Goal: Communication & Community: Answer question/provide support

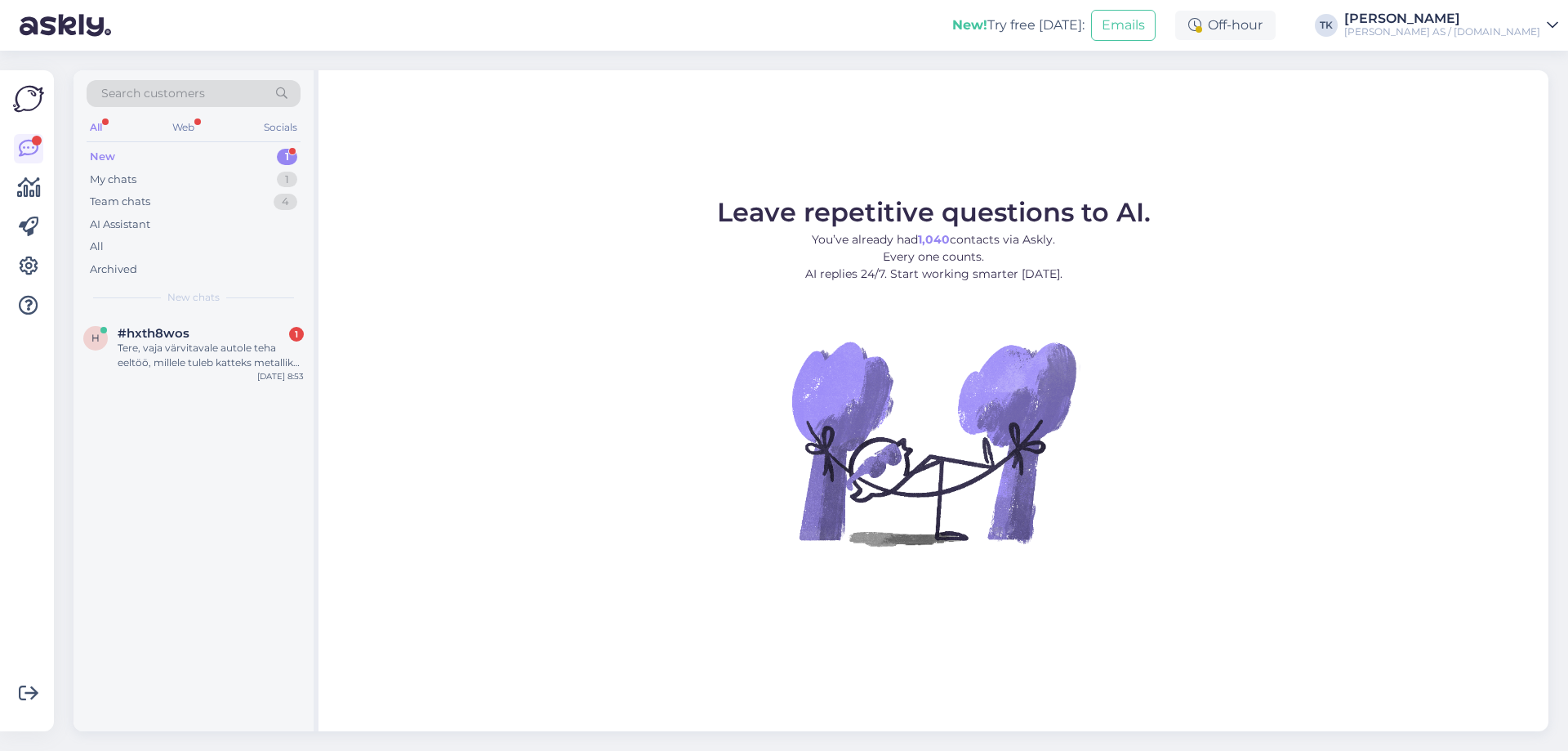
click at [136, 152] on div "New 1" at bounding box center [193, 156] width 213 height 23
click at [224, 377] on div "h #hxth8wos 1 Tere, vaja värvitavale autole teha eeltöö, millele tuleb katteks …" at bounding box center [194, 351] width 240 height 74
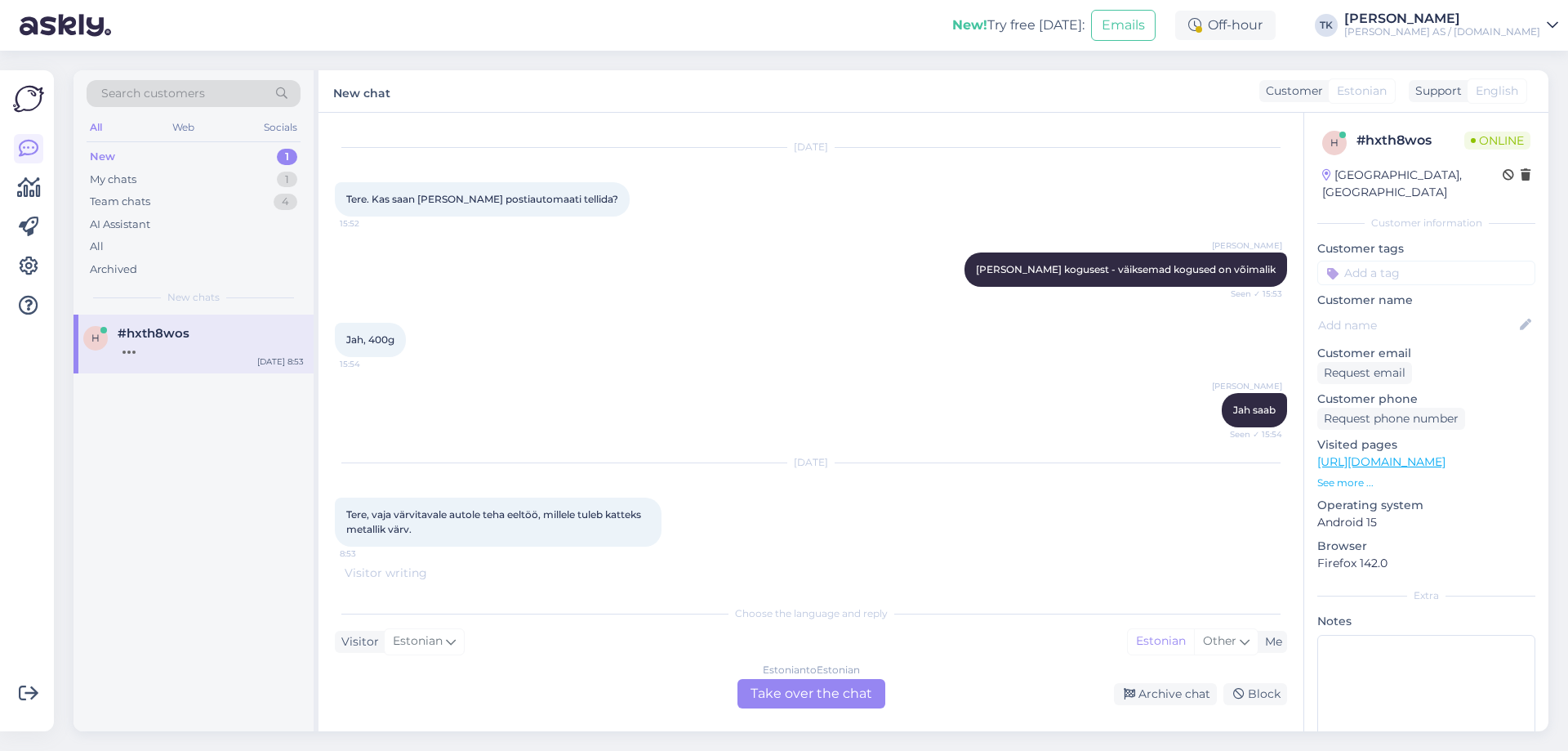
scroll to position [31, 0]
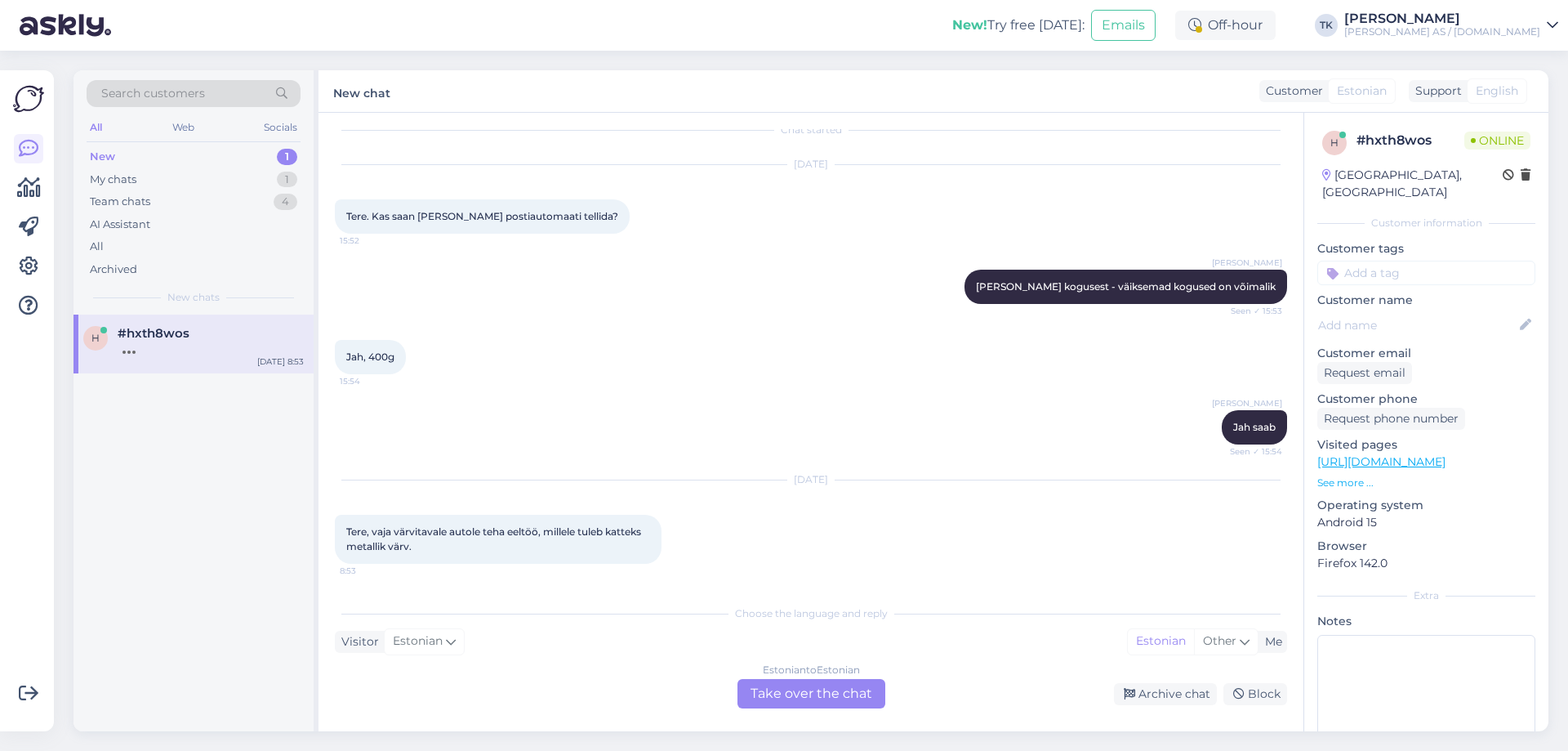
click at [805, 690] on div "Estonian to Estonian Take over the chat" at bounding box center [812, 694] width 148 height 30
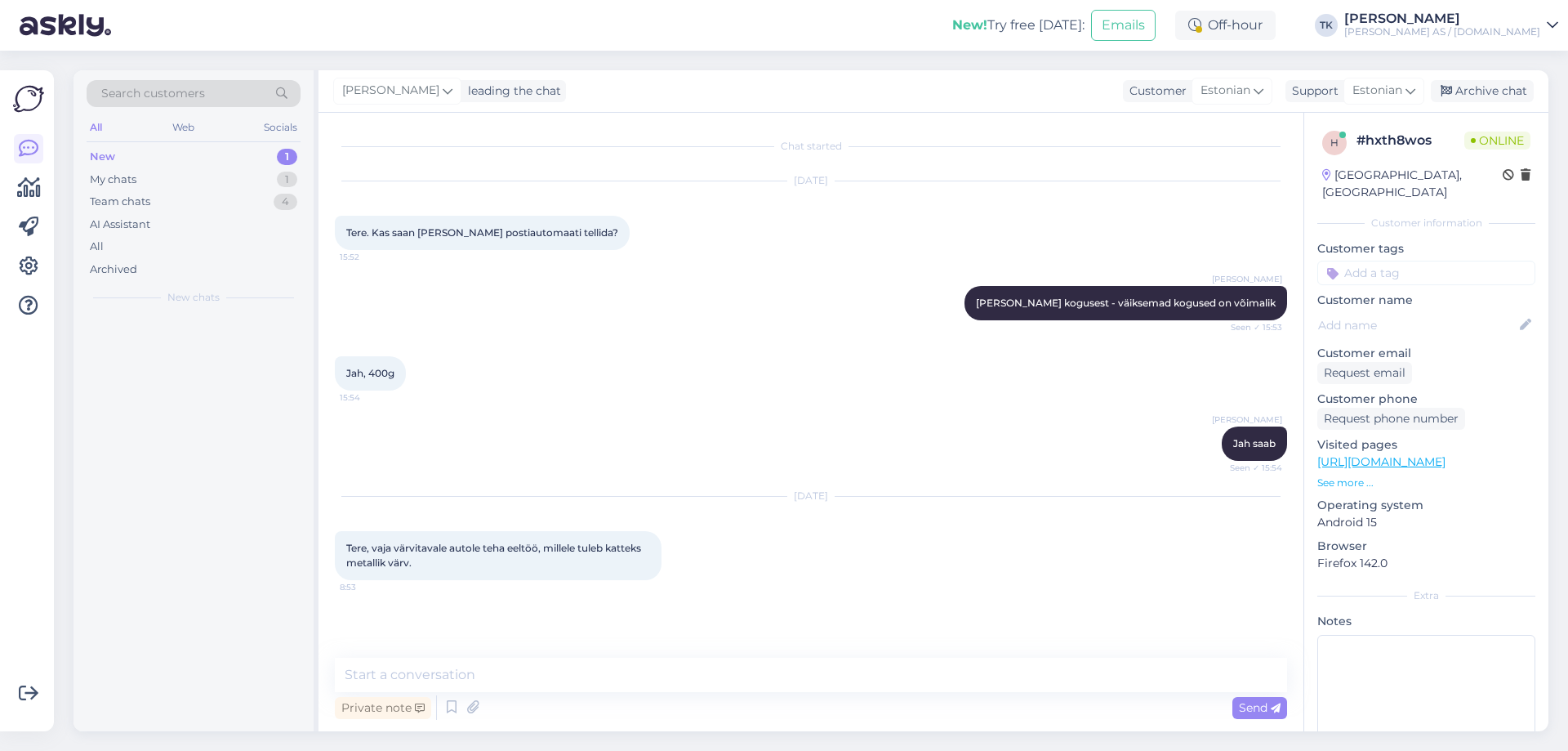
scroll to position [0, 0]
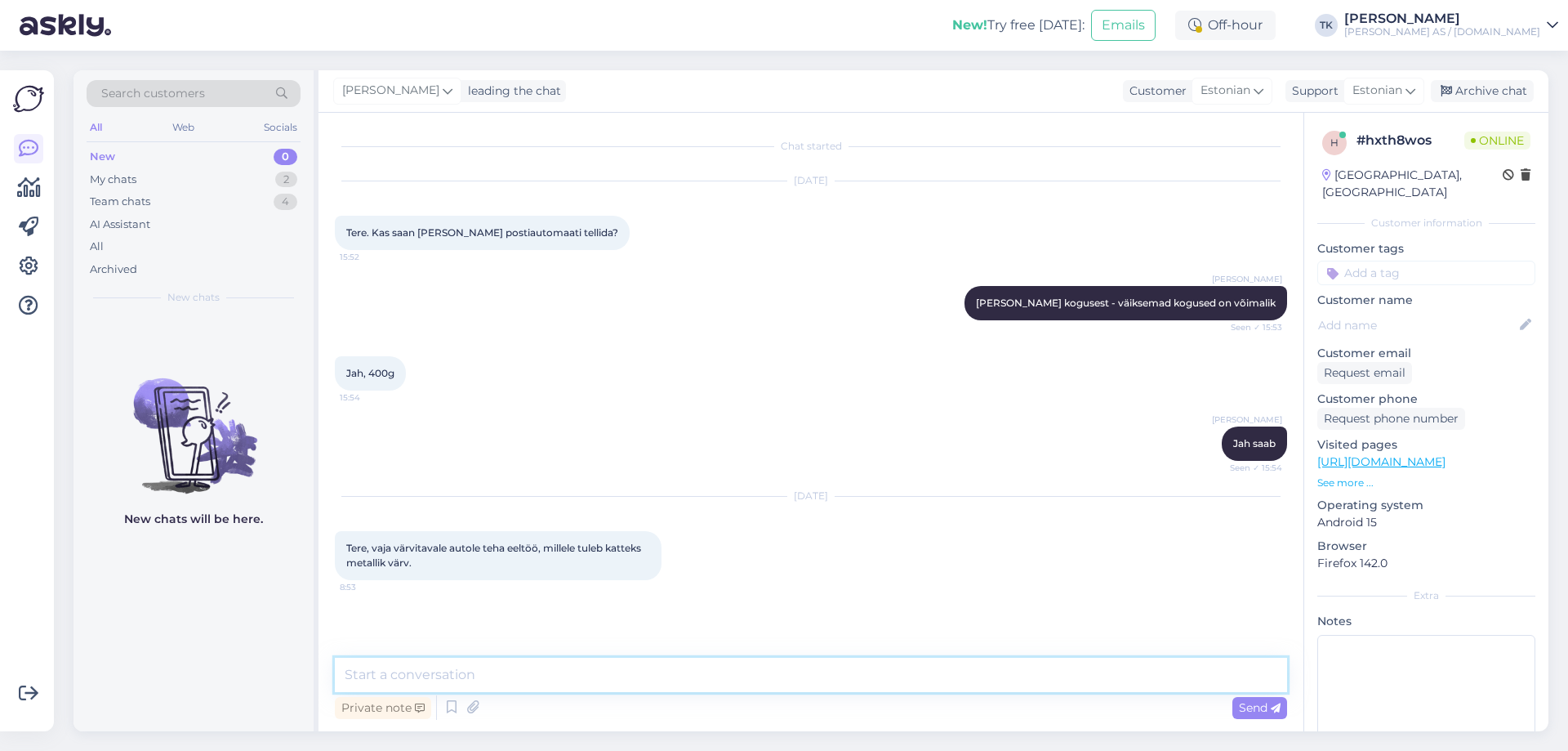
click at [377, 671] on textarea at bounding box center [811, 674] width 952 height 34
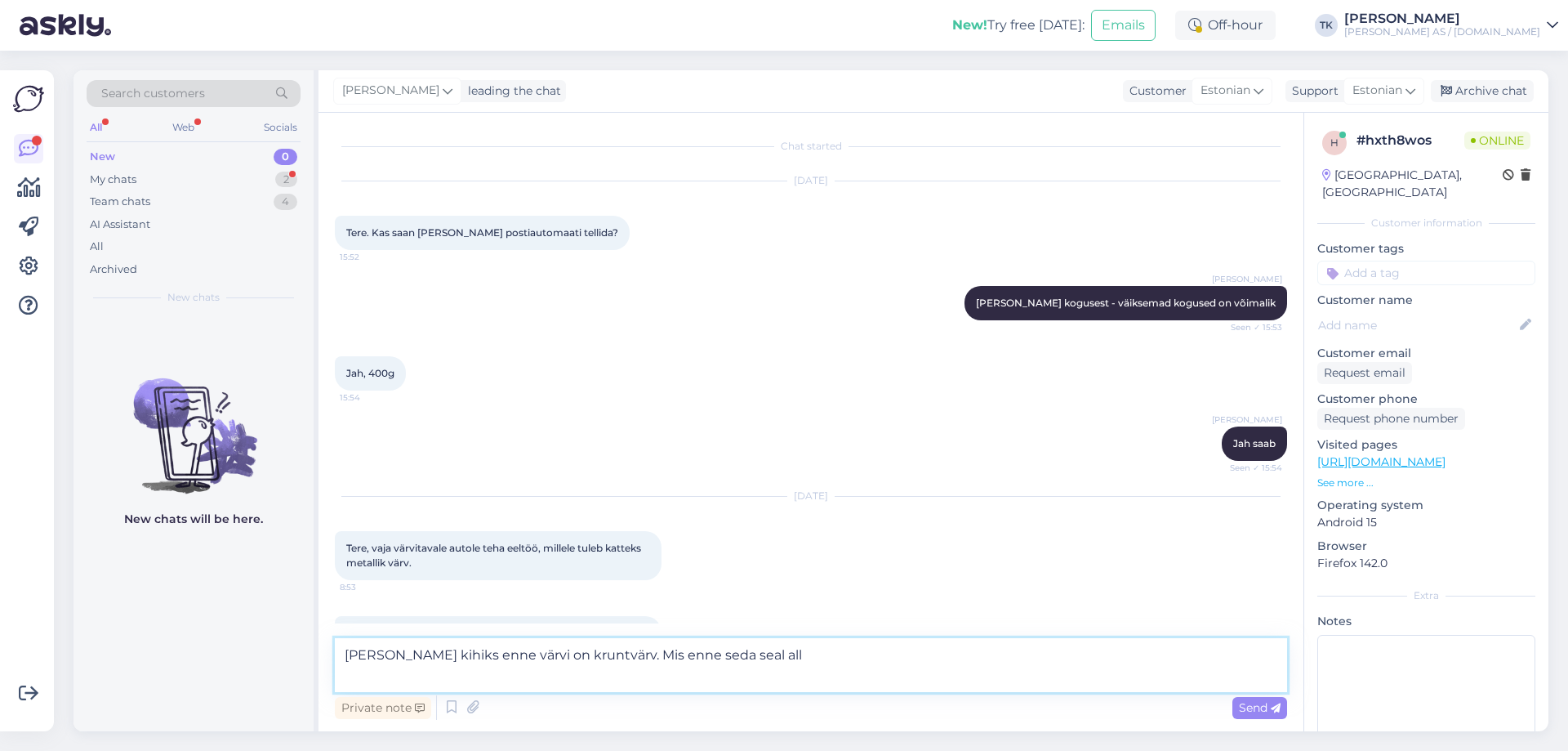
scroll to position [75, 0]
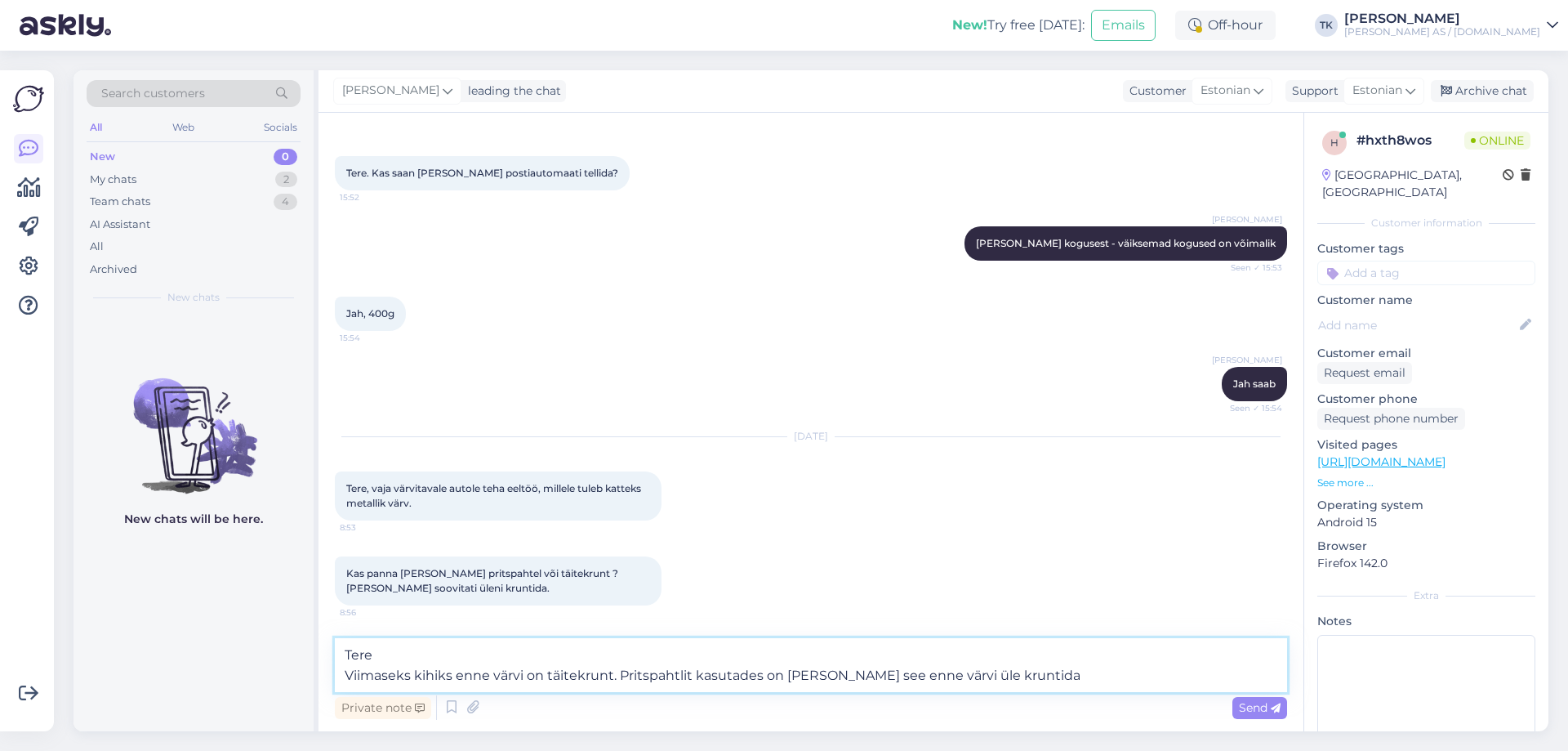
type textarea "Tere Viimaseks kihiks enne värvi on täitekrunt. Pritspahtlit kasutades on [PERS…"
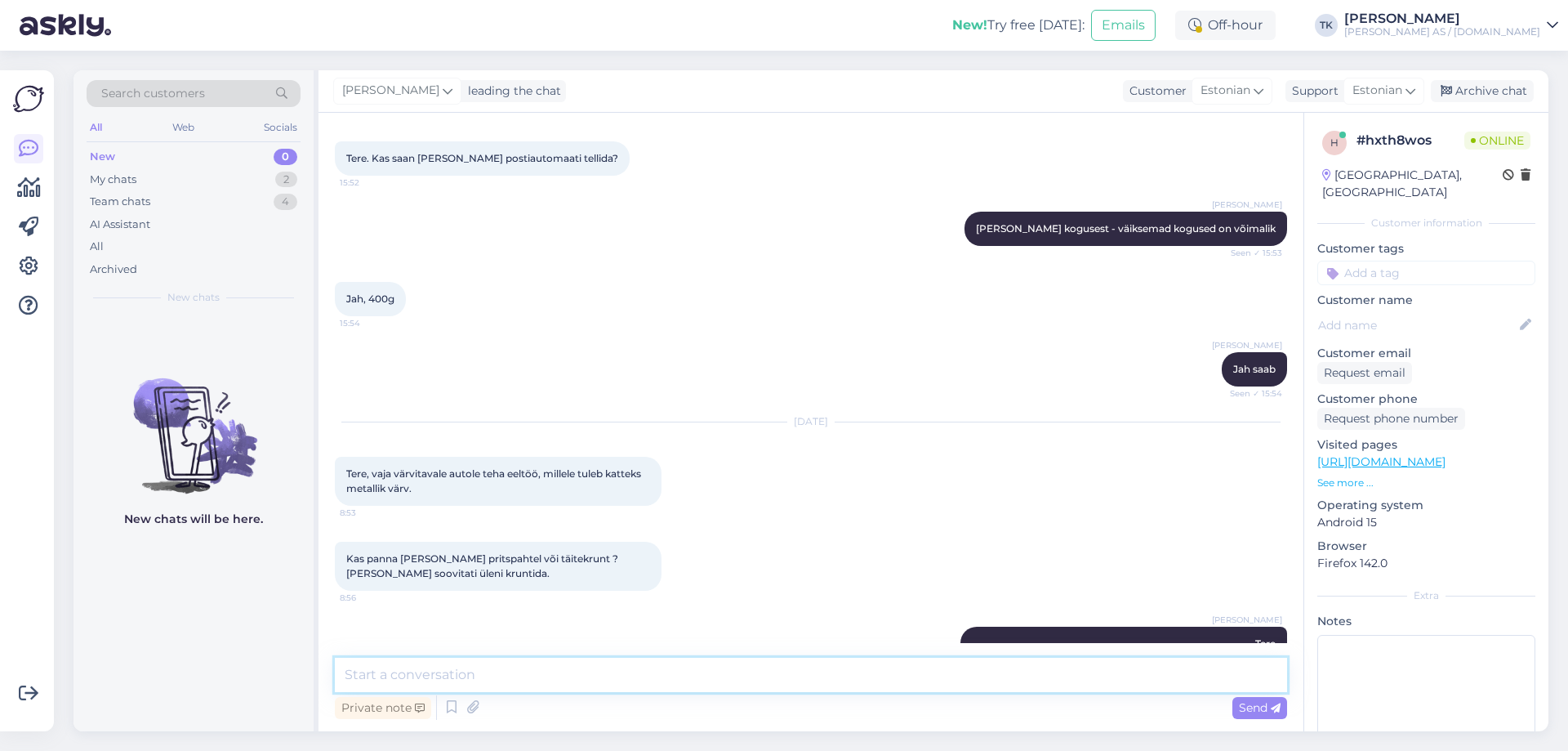
scroll to position [155, 0]
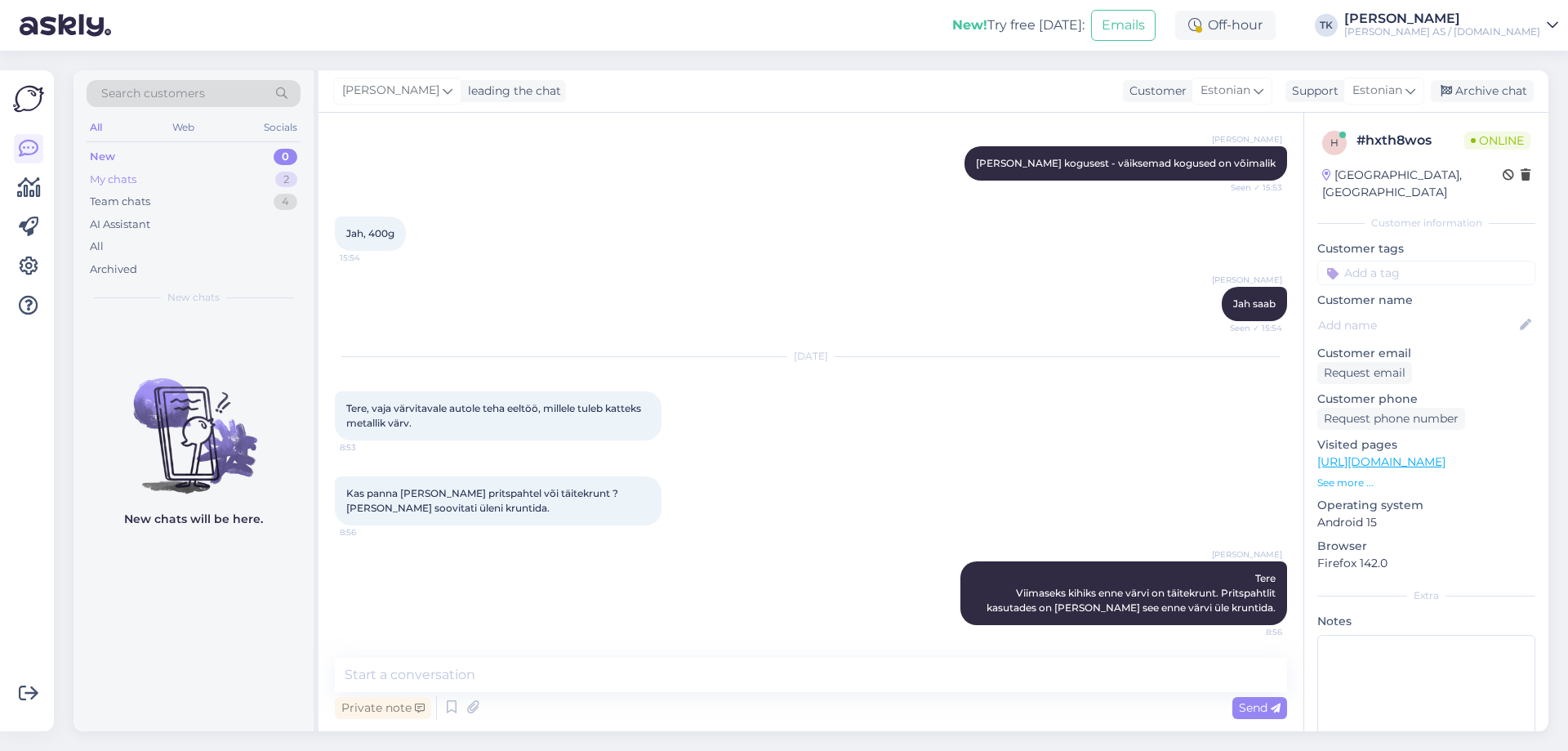
click at [121, 177] on div "My chats" at bounding box center [112, 179] width 46 height 17
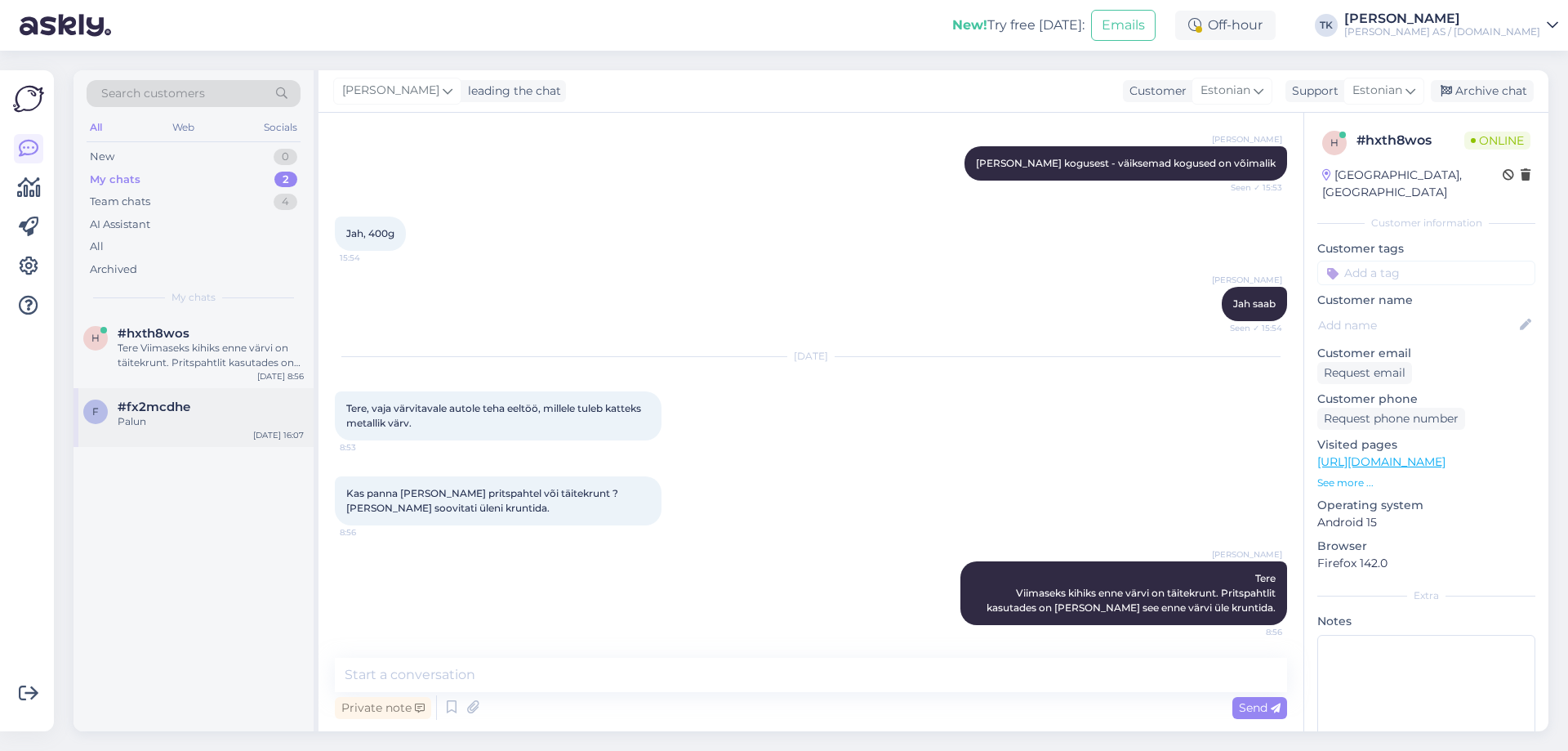
click at [142, 428] on div "Palun" at bounding box center [211, 421] width 186 height 15
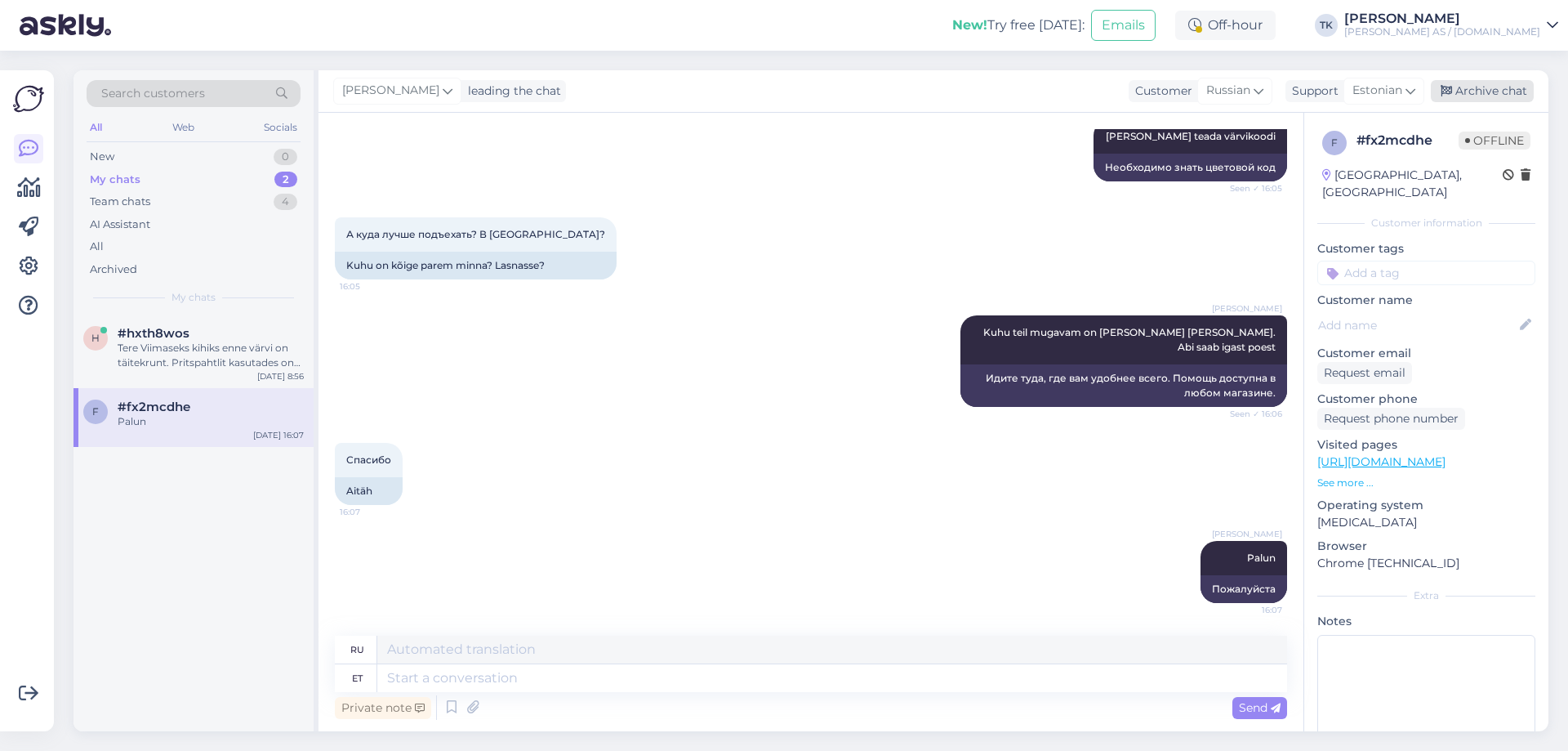
click at [1493, 81] on div "Archive chat" at bounding box center [1481, 91] width 103 height 22
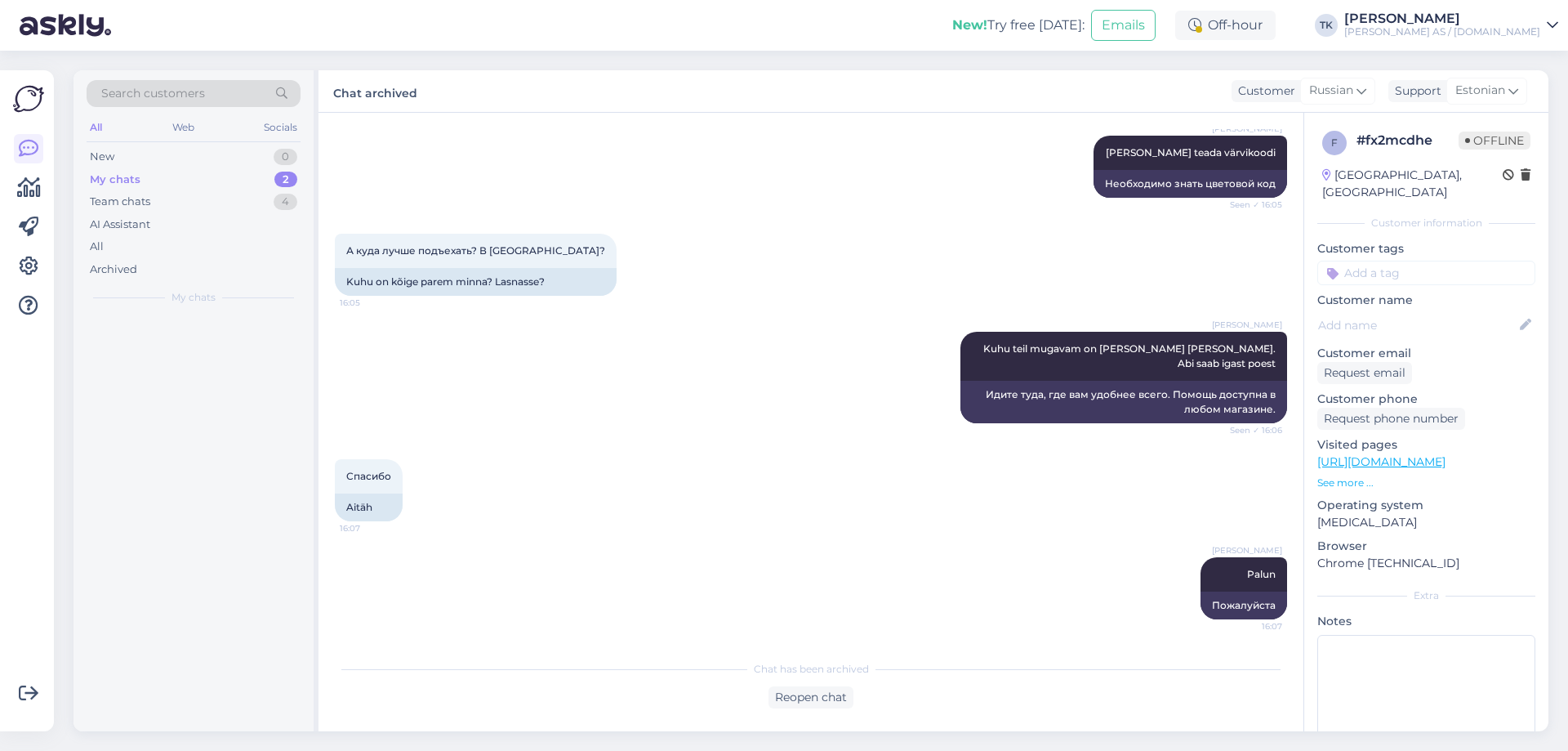
scroll to position [585, 0]
click at [127, 178] on div "My chats" at bounding box center [114, 179] width 50 height 17
click at [171, 349] on div "Ok, siis kindlasti kahekomponentseid , lasin šifooniga krunti [PERSON_NAME] alt…" at bounding box center [211, 355] width 186 height 30
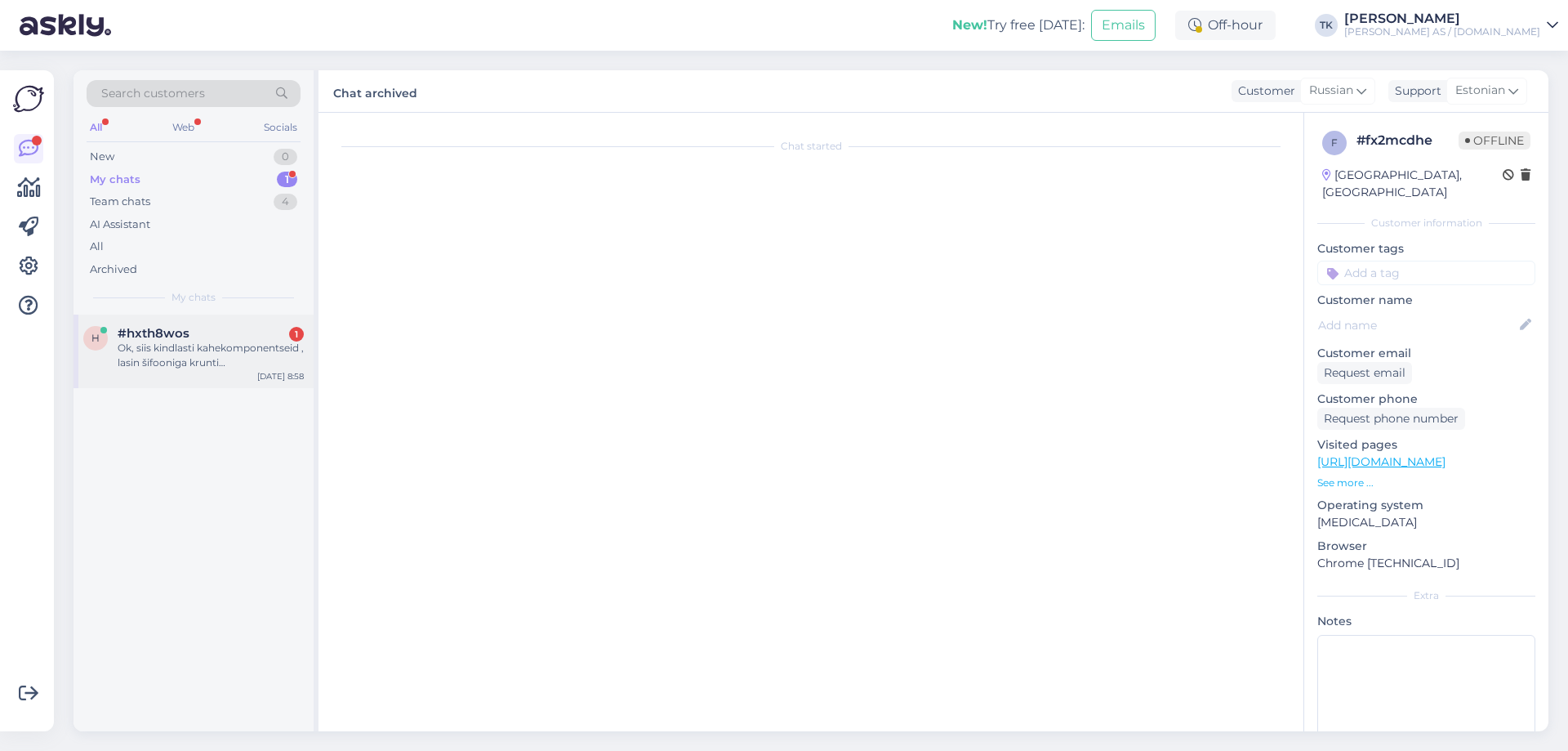
scroll to position [239, 0]
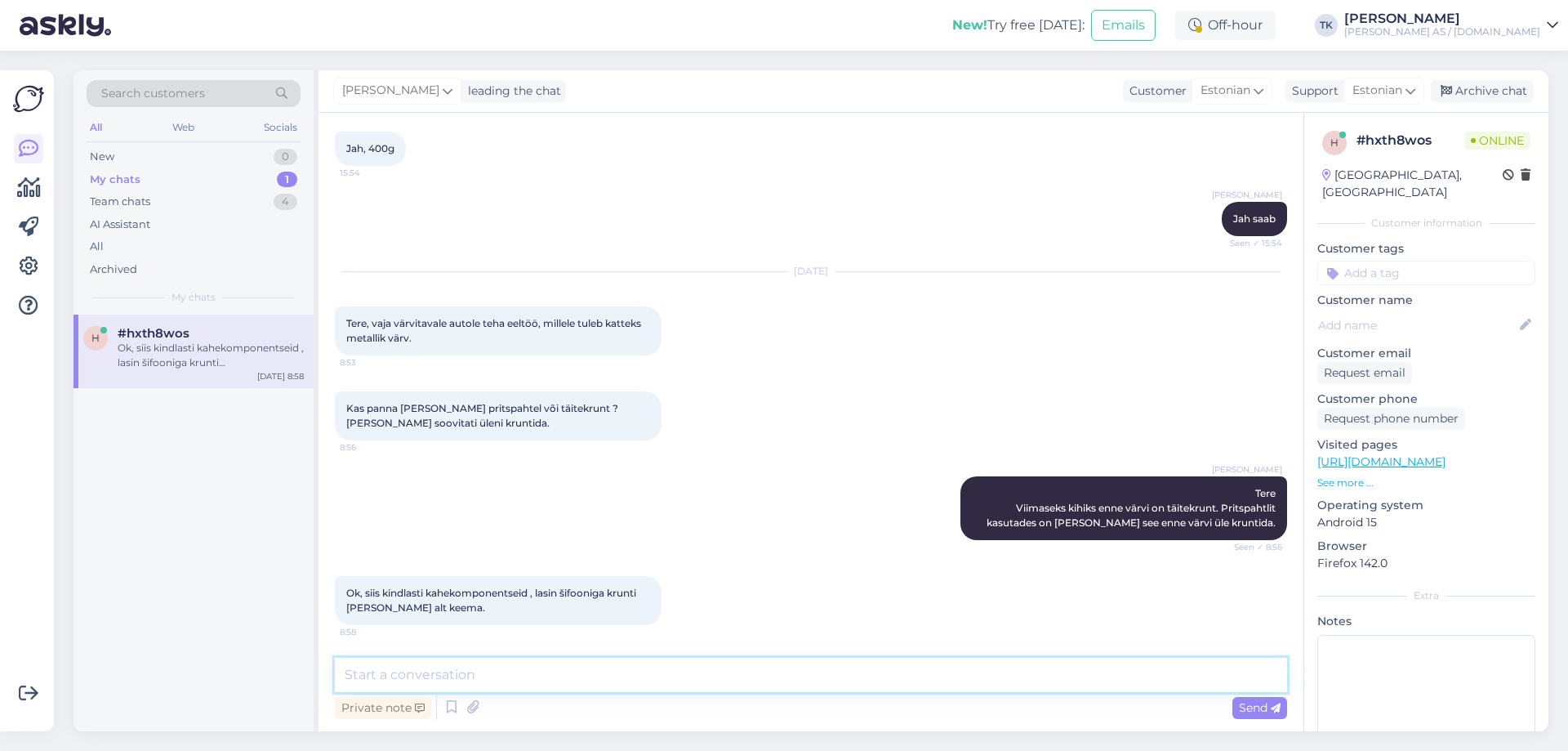
click at [378, 675] on textarea at bounding box center [811, 674] width 952 height 34
type textarea "Pigem jah kahekomponentsed. Ka aerosoolid toimivad - peavad omavahel sobima [PE…"
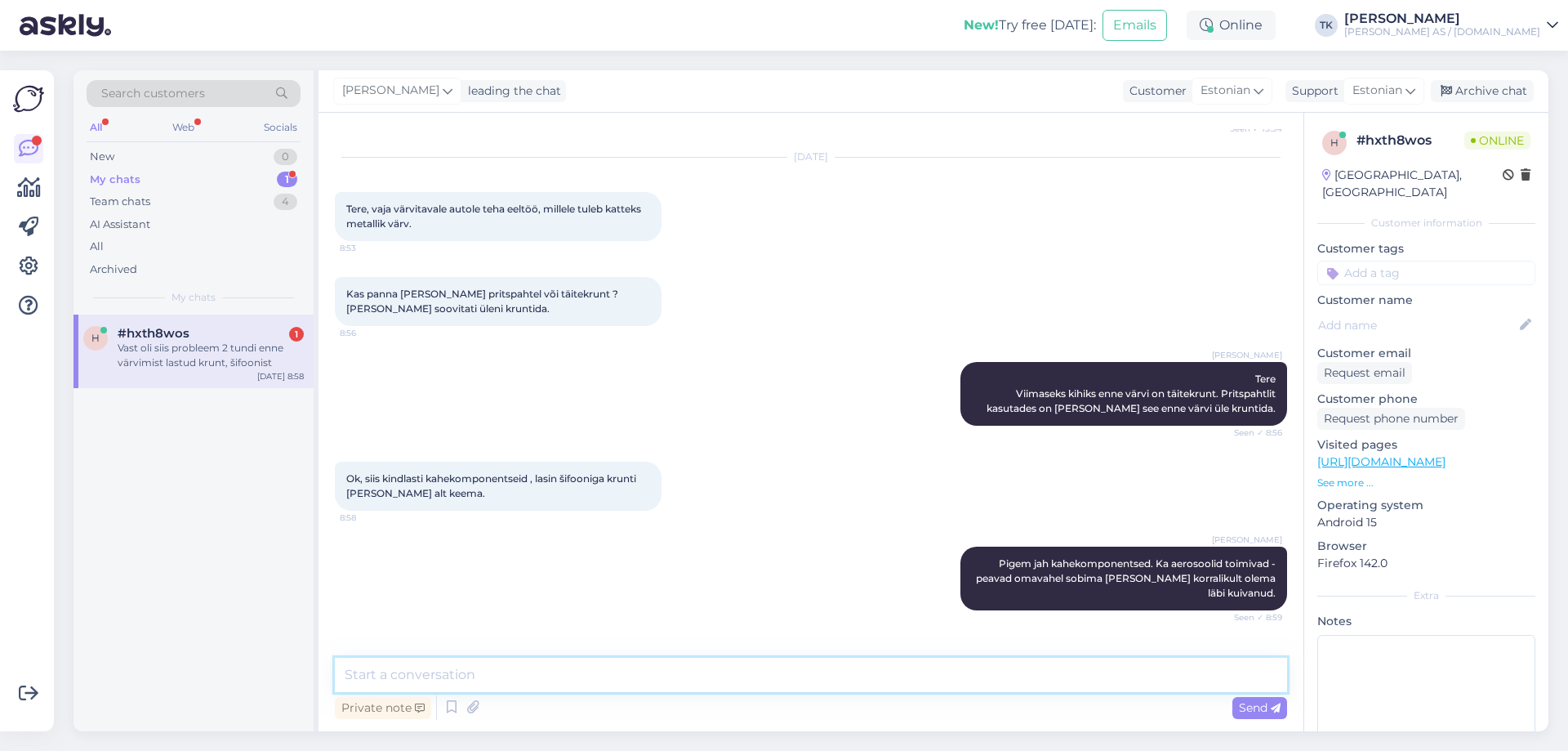
scroll to position [424, 0]
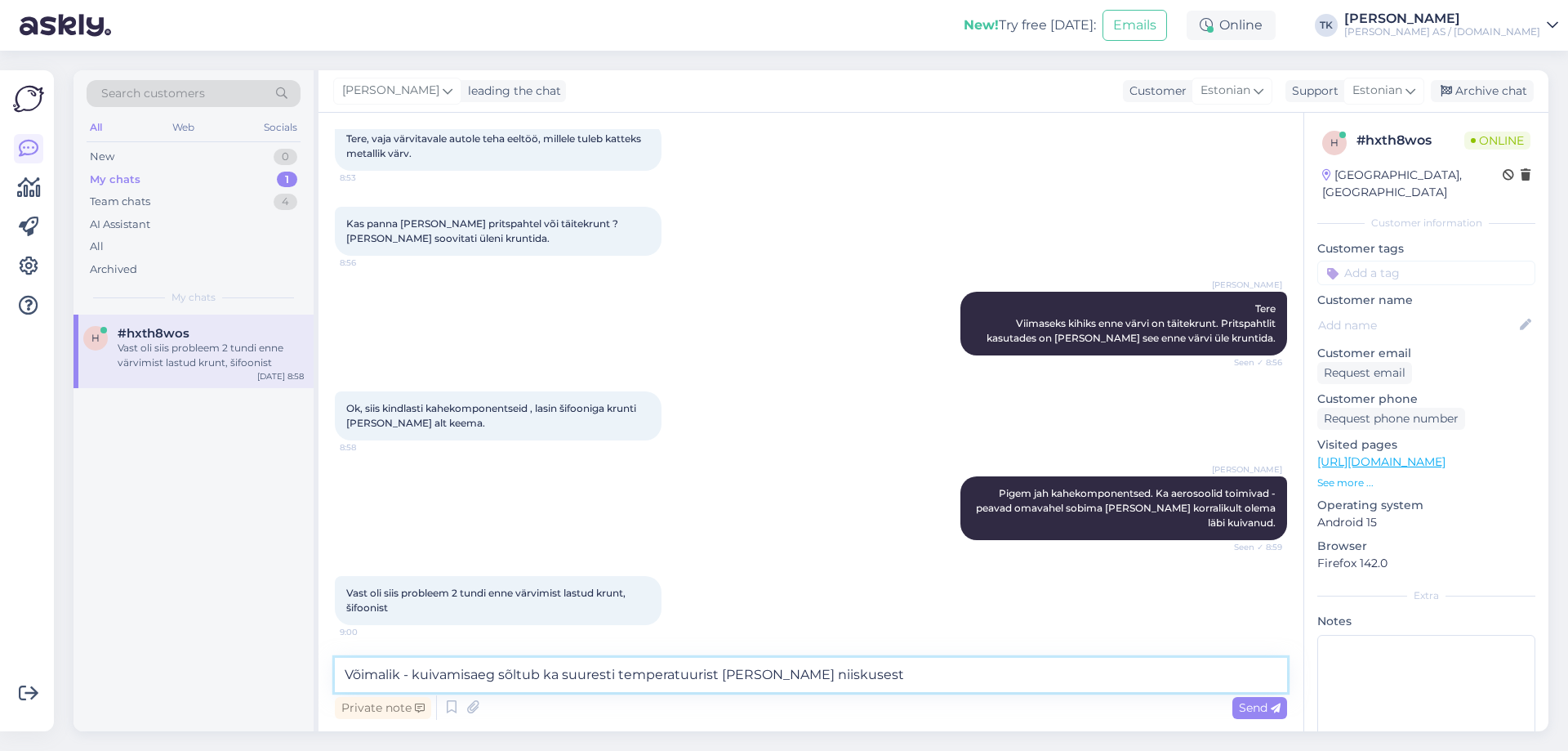
drag, startPoint x: 615, startPoint y: 673, endPoint x: 565, endPoint y: 680, distance: 50.5
click at [565, 680] on textarea "Võimalik - kuivamisaeg sõltub ka suuresti temperatuurist [PERSON_NAME] niiskuse…" at bounding box center [811, 674] width 952 height 34
type textarea "Võimalik - kuivamisaeg sõltub ka palju temperatuurist [PERSON_NAME] niiskusest"
click at [1260, 711] on span "Send" at bounding box center [1259, 707] width 41 height 15
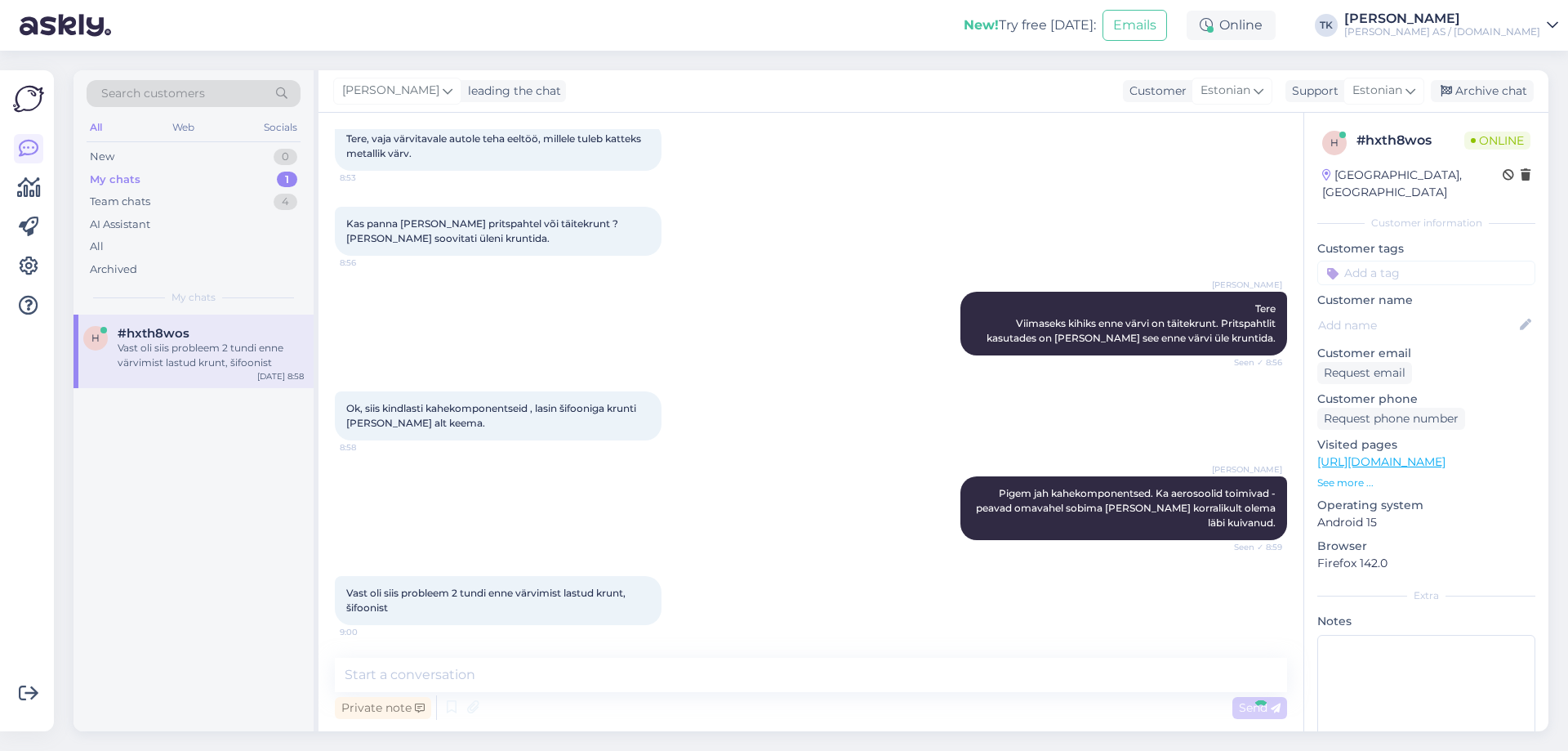
scroll to position [509, 0]
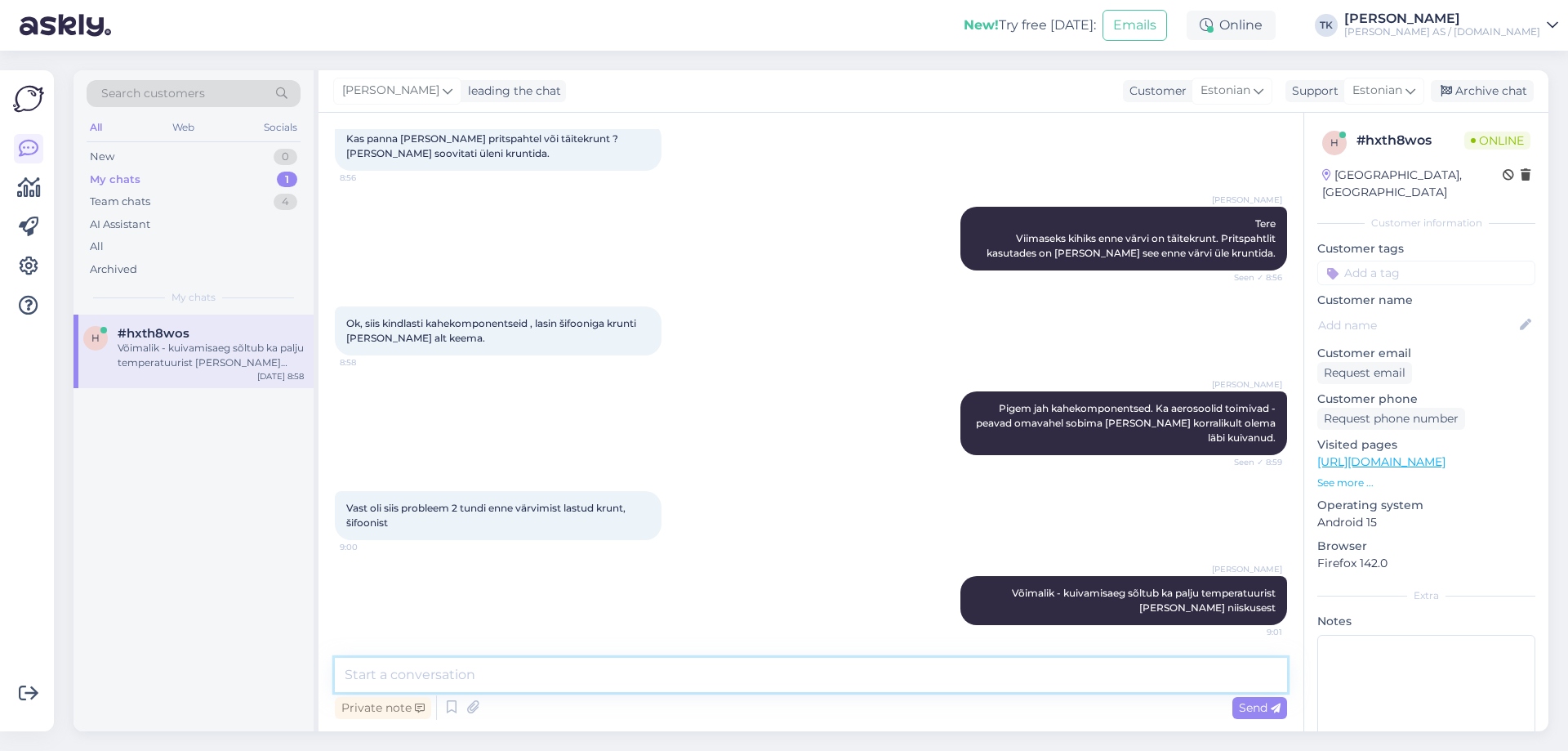
click at [385, 678] on textarea at bounding box center [811, 674] width 952 height 34
type textarea "Ja ka krundi tüübist - osad tahavad 20 kraadi juures kuivada enne ülekatmist 24…"
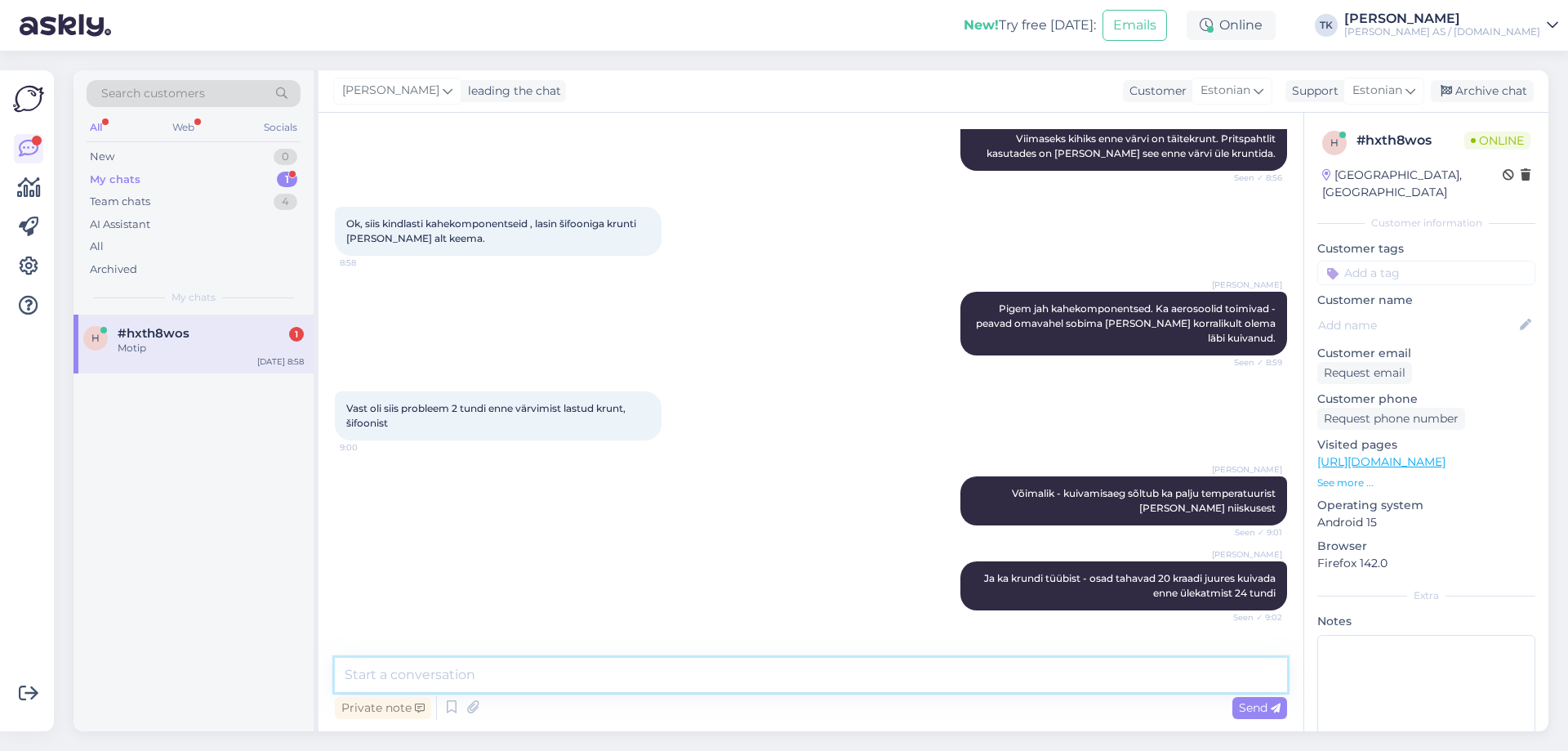
scroll to position [664, 0]
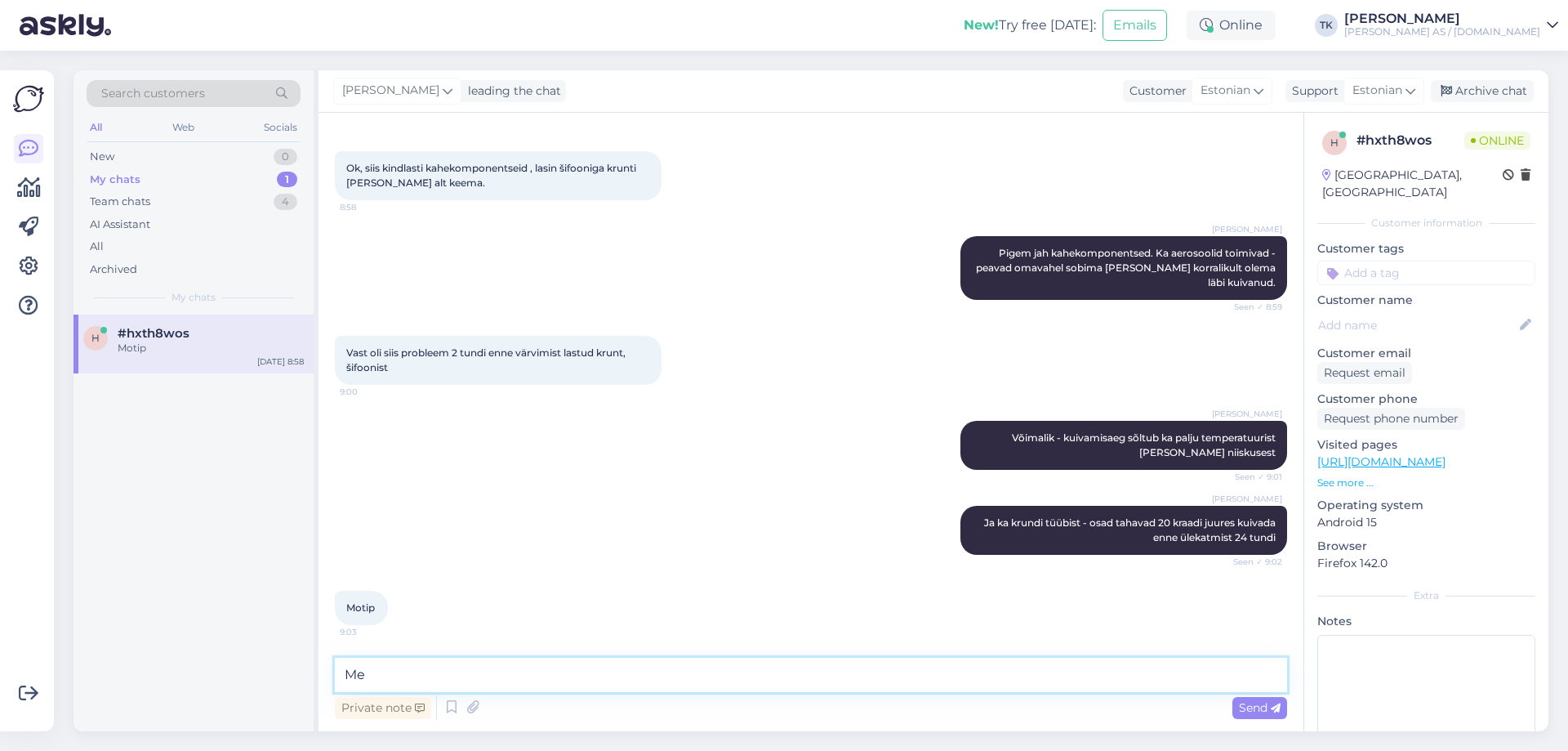
type textarea "M"
click at [362, 676] on textarea at bounding box center [811, 674] width 952 height 34
type textarea "E"
type textarea "See tootja aga pudelil peaks olema [PERSON_NAME] info kõik peal olemas"
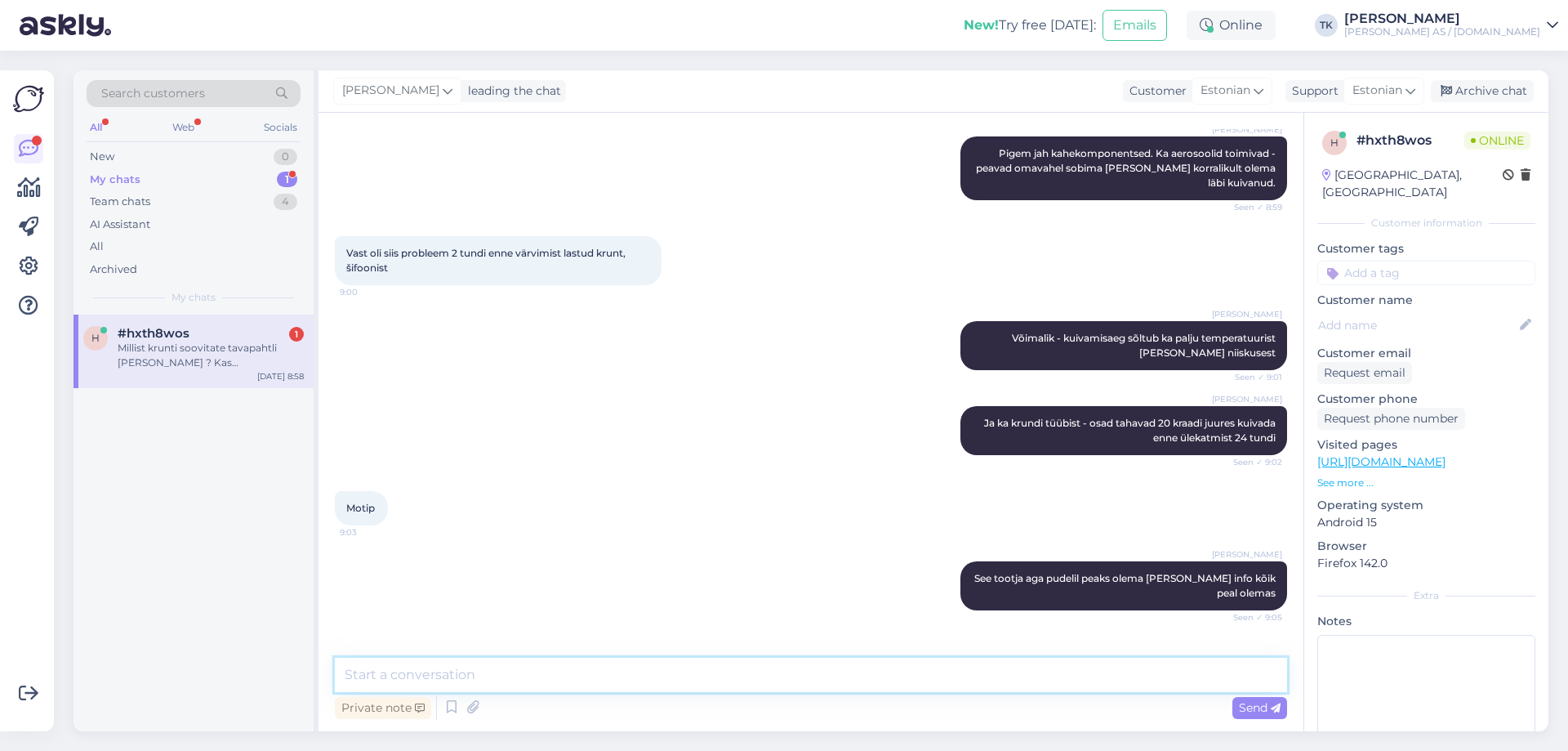
scroll to position [834, 0]
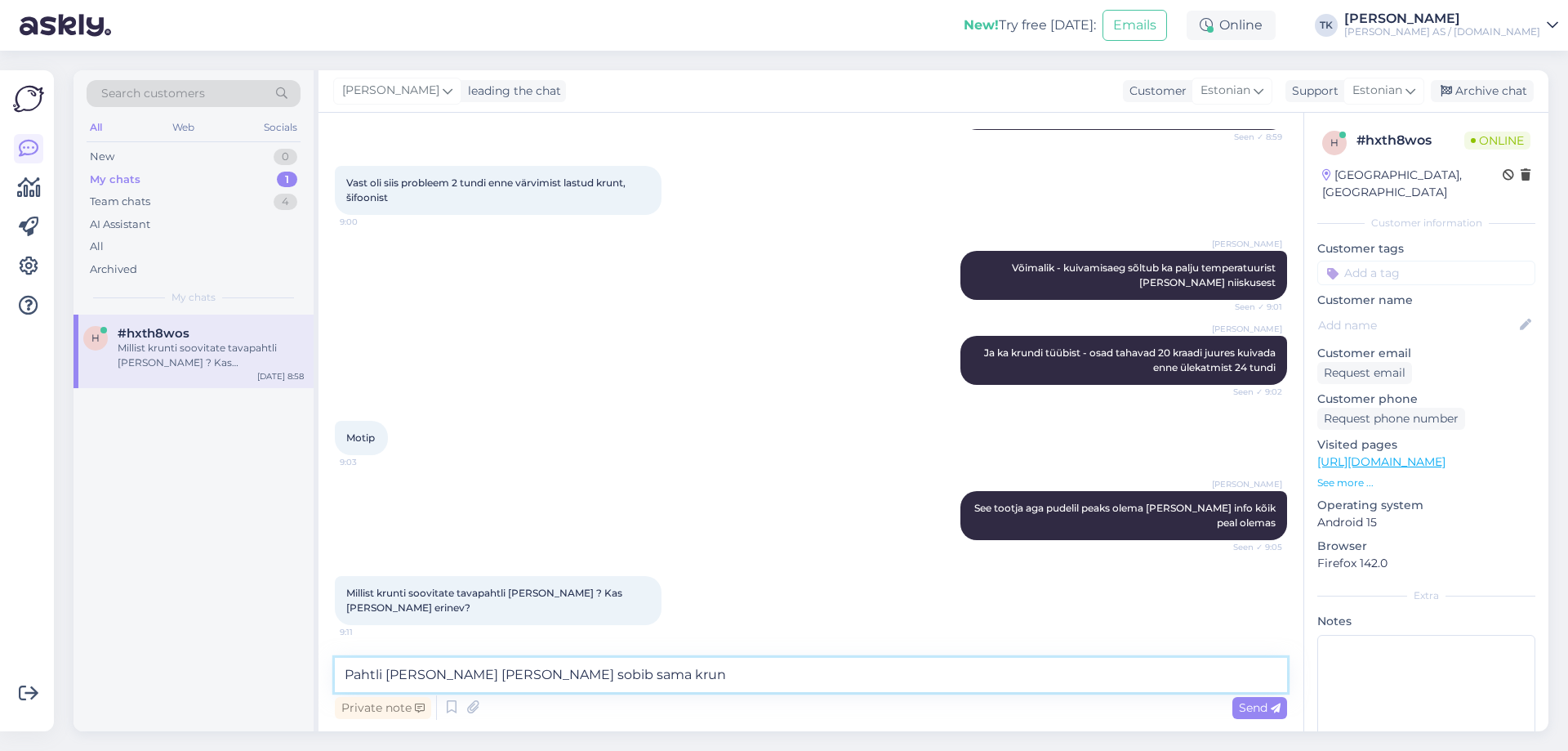
type textarea "Pahtli [PERSON_NAME] [PERSON_NAME] sobib sama krunt"
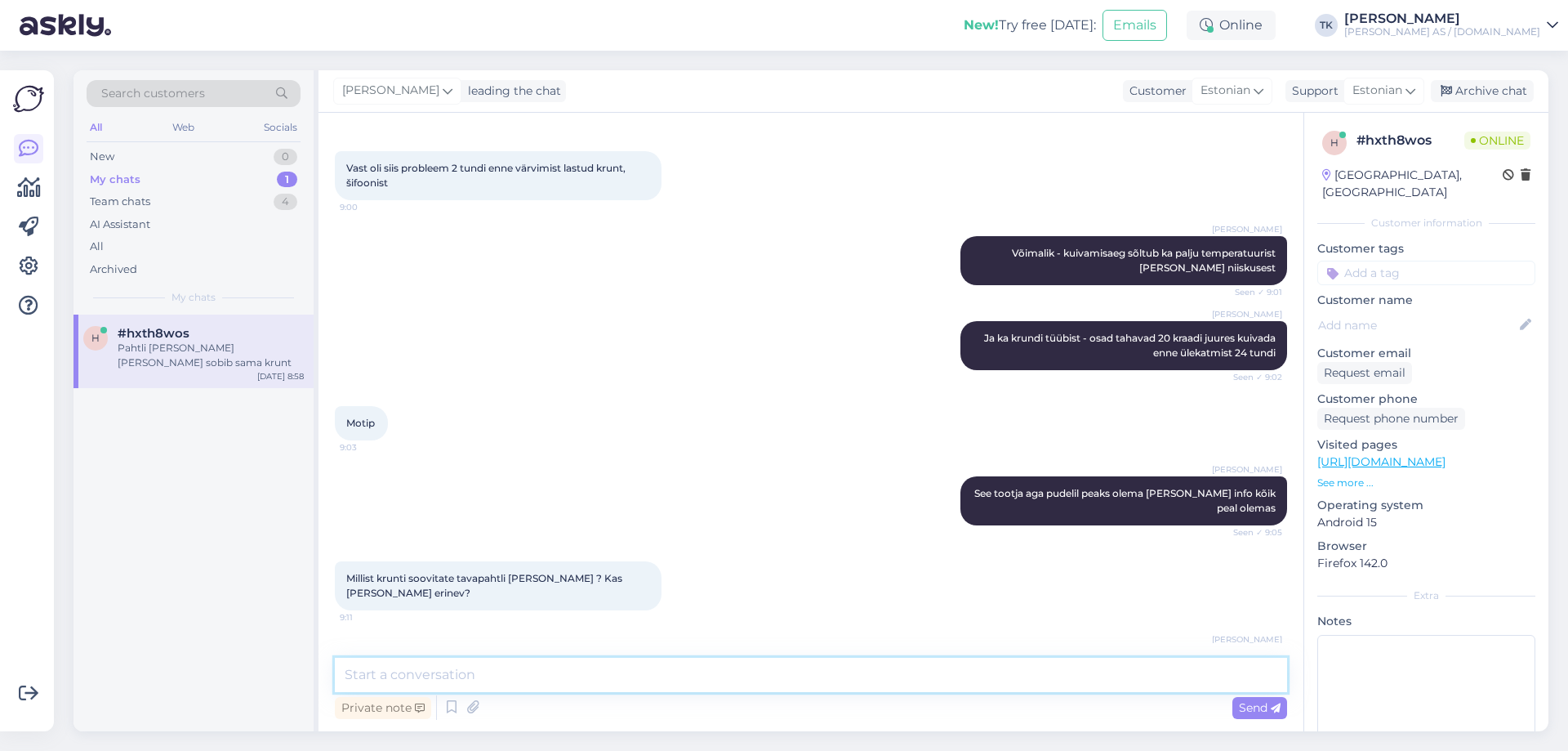
scroll to position [905, 0]
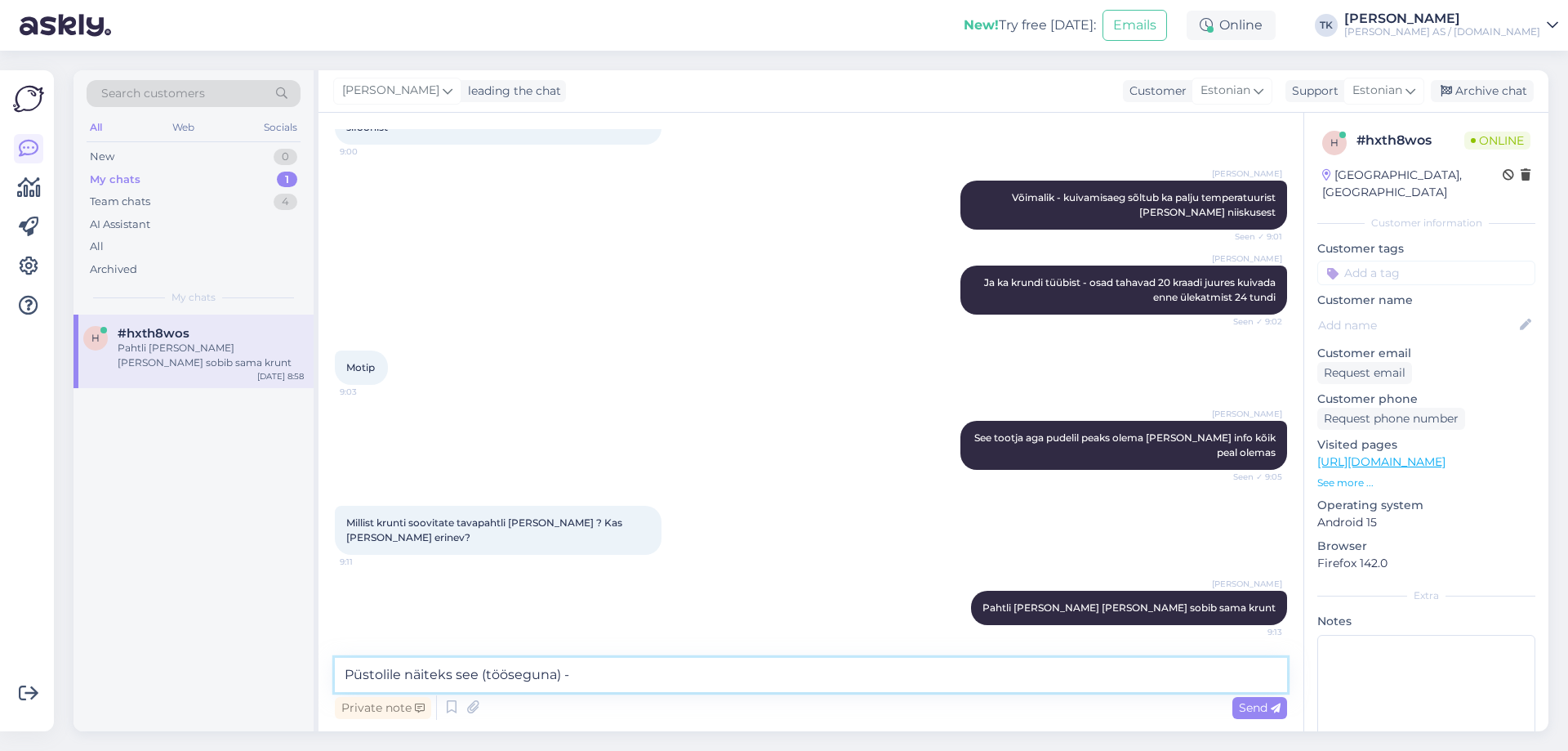
paste textarea "[URL][DOMAIN_NAME][PERSON_NAME]"
type textarea "Püstolile näiteks see (tööseguna) - [URL][DOMAIN_NAME][PERSON_NAME]"
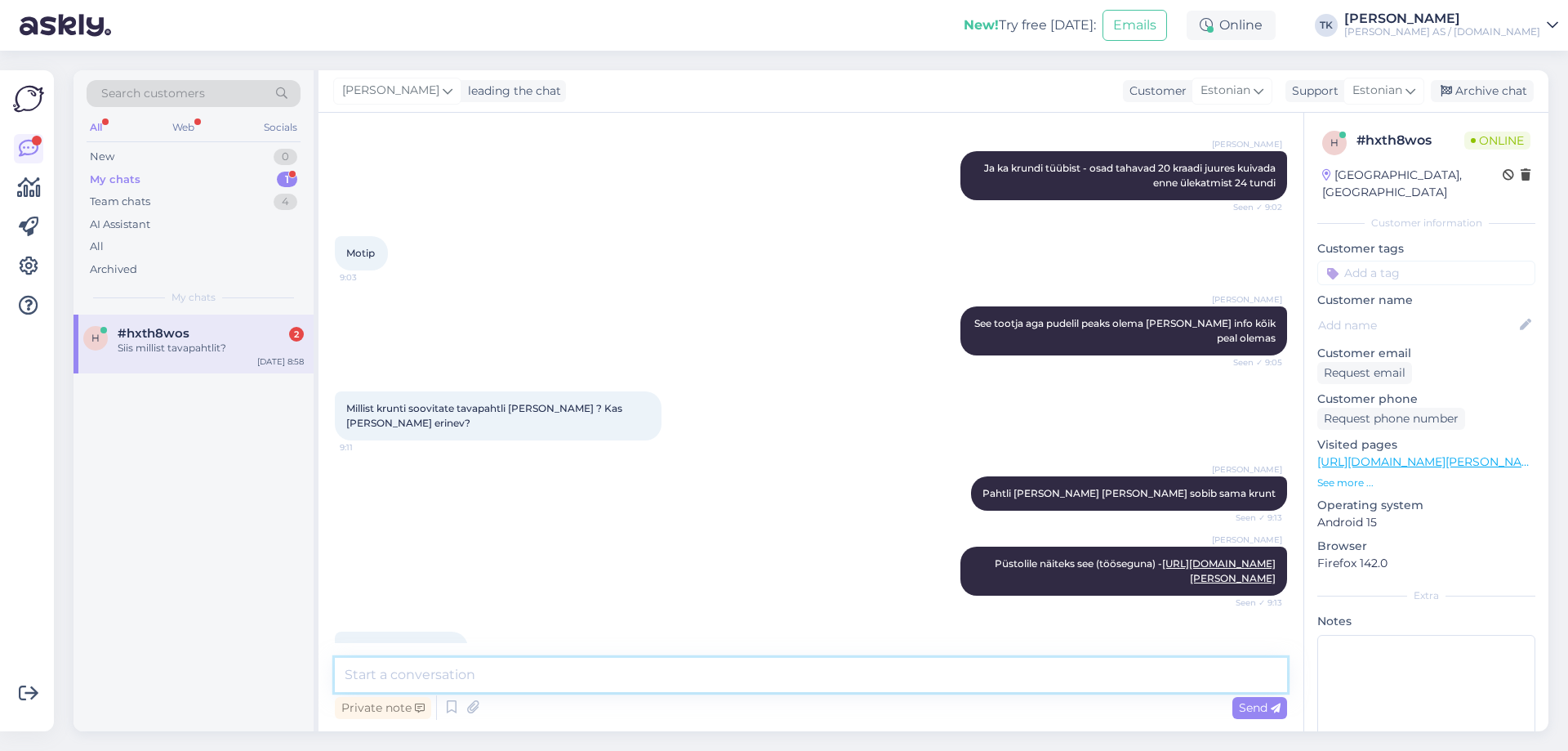
scroll to position [1145, 0]
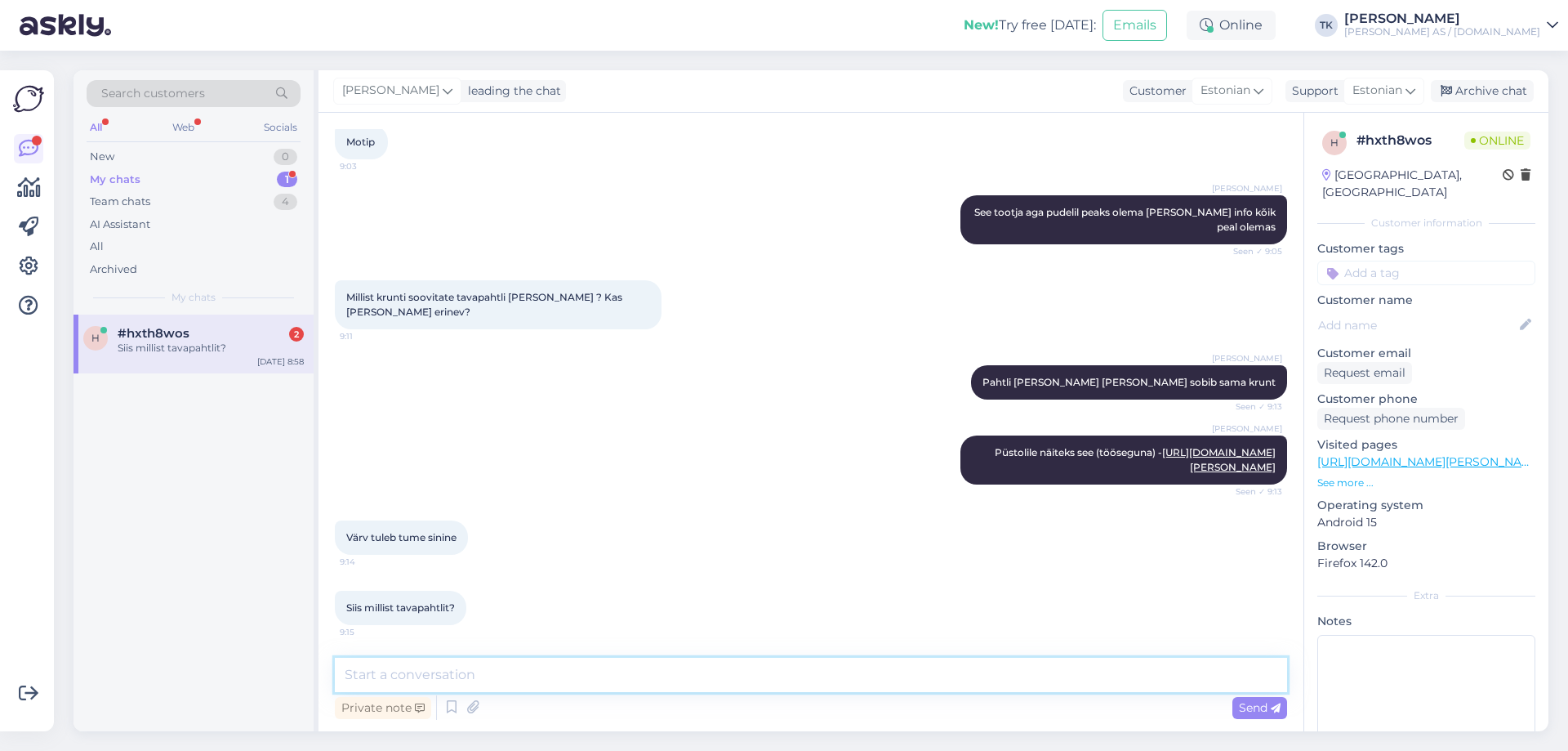
click at [371, 674] on textarea at bounding box center [811, 674] width 952 height 34
paste textarea "[URL][DOMAIN_NAME]"
type textarea "Tavaline pehme peenpahtel - [URL][DOMAIN_NAME]"
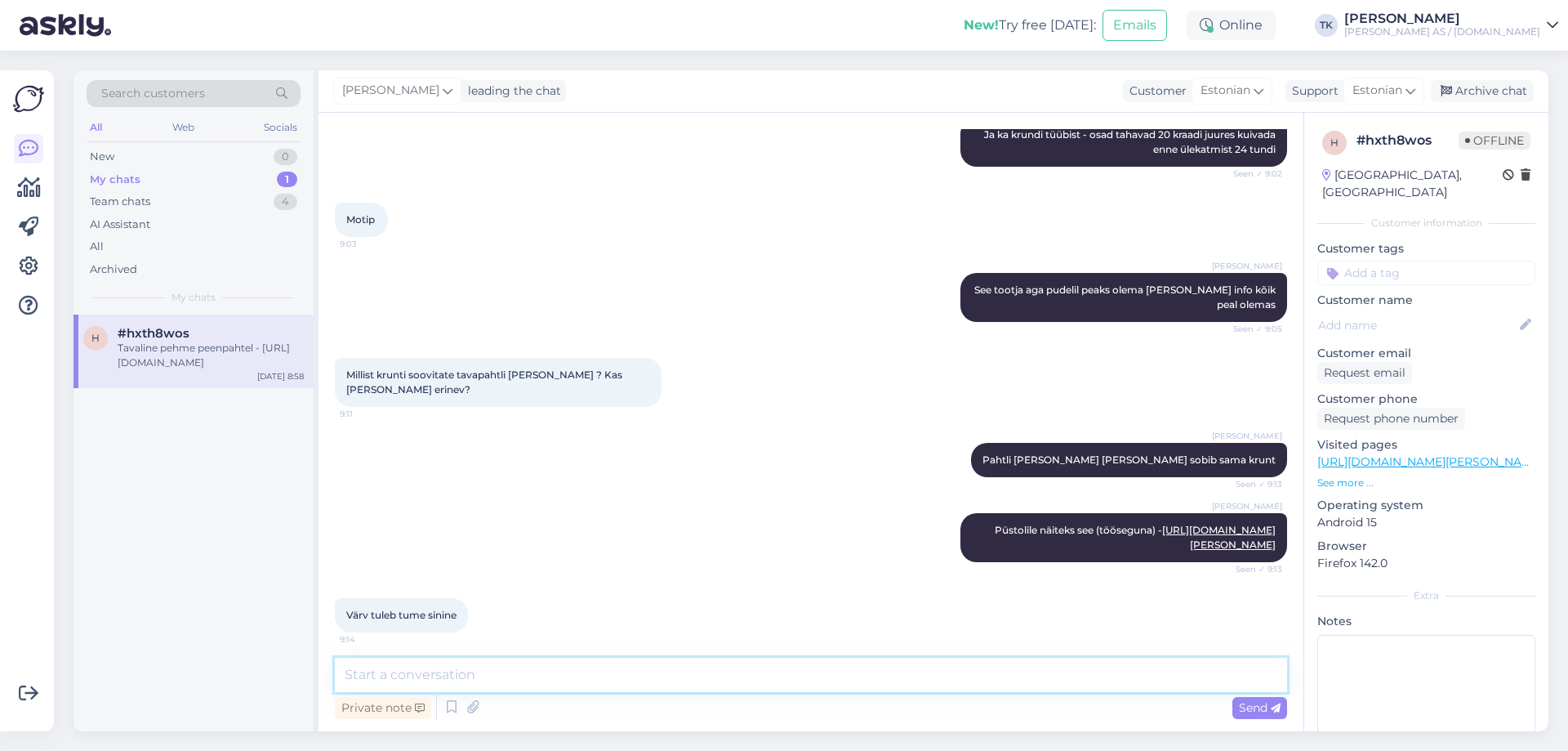
scroll to position [1229, 0]
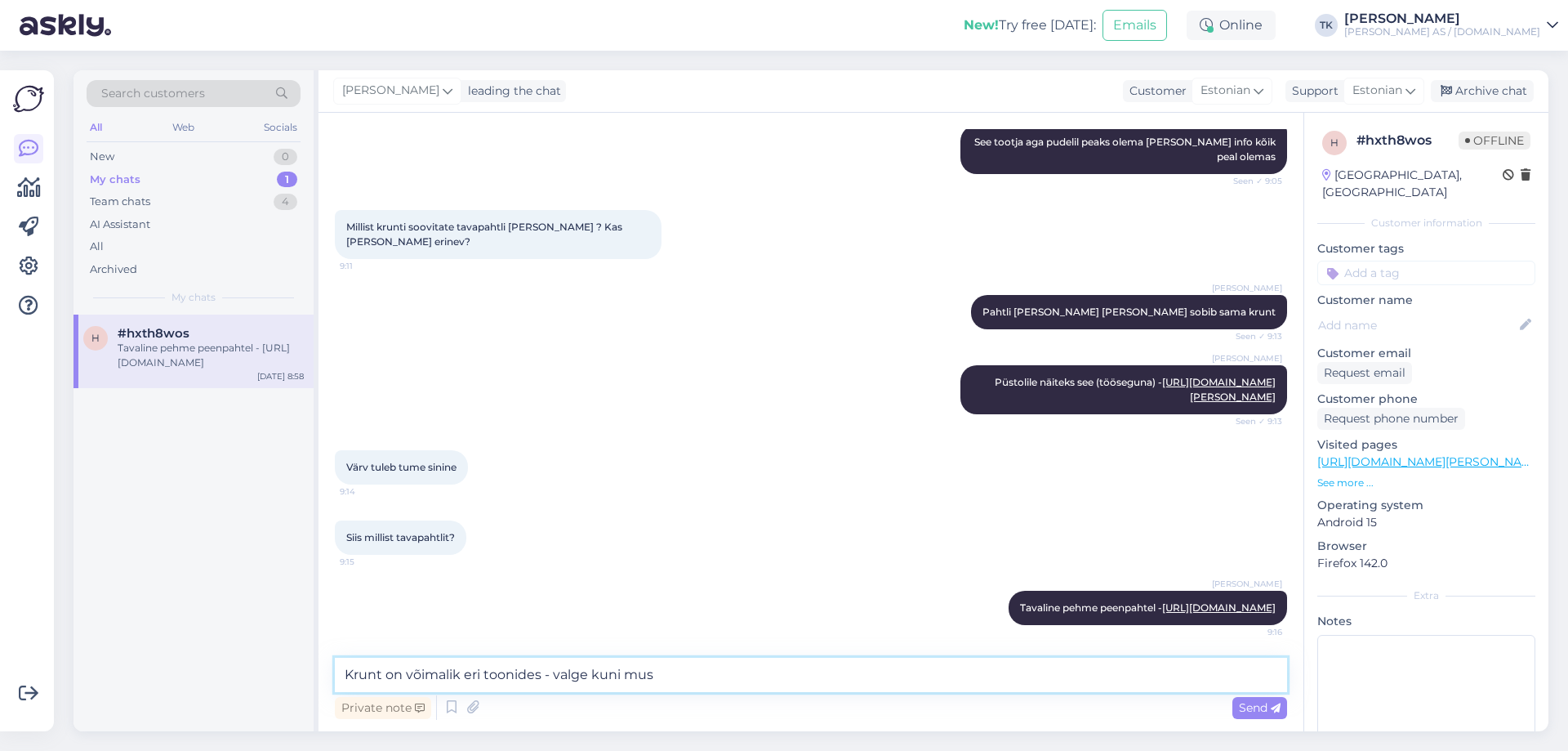
type textarea "Krunt on võimalik eri toonides - valge kuni must"
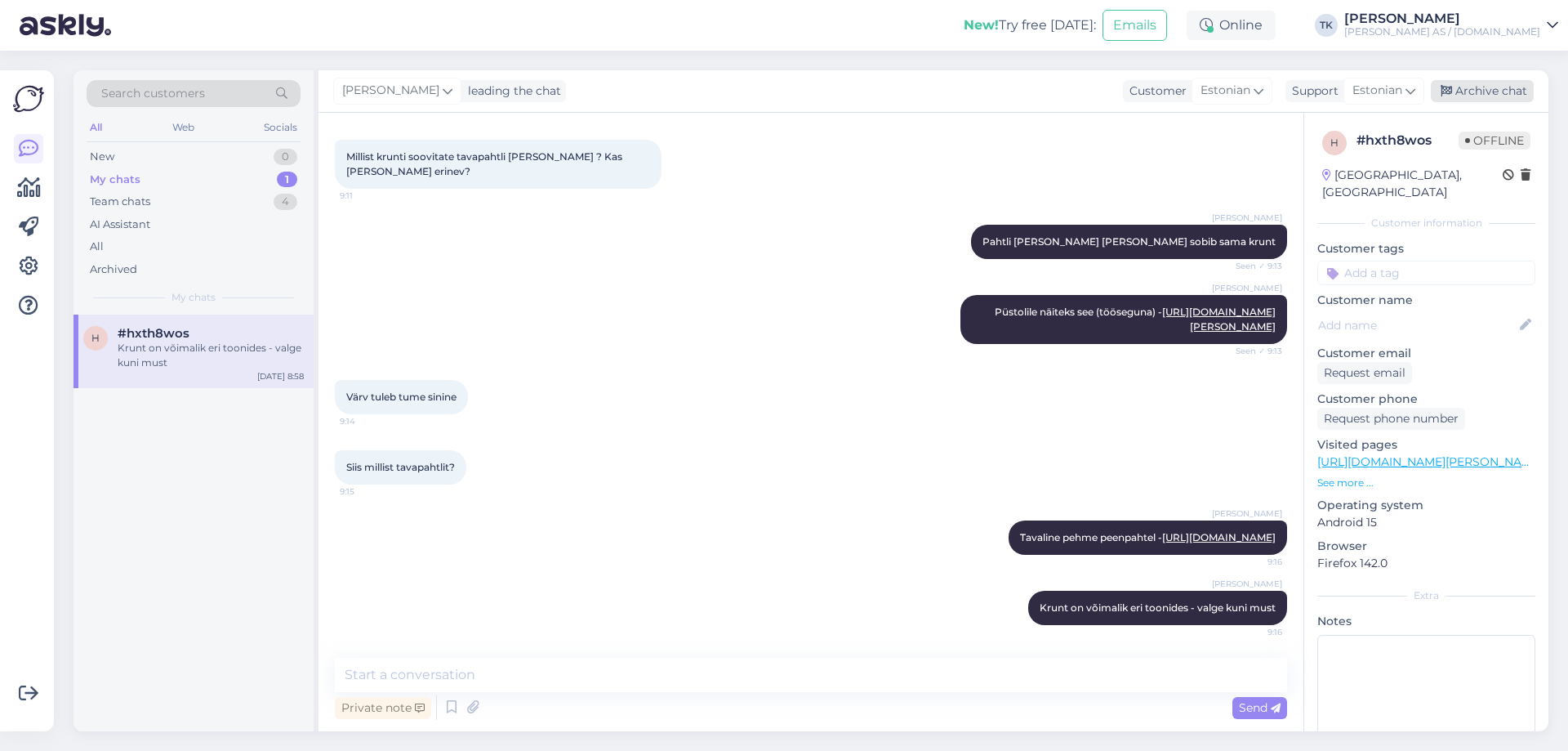
click at [1516, 84] on div "Archive chat" at bounding box center [1481, 91] width 103 height 22
